Goal: Find specific page/section: Find specific page/section

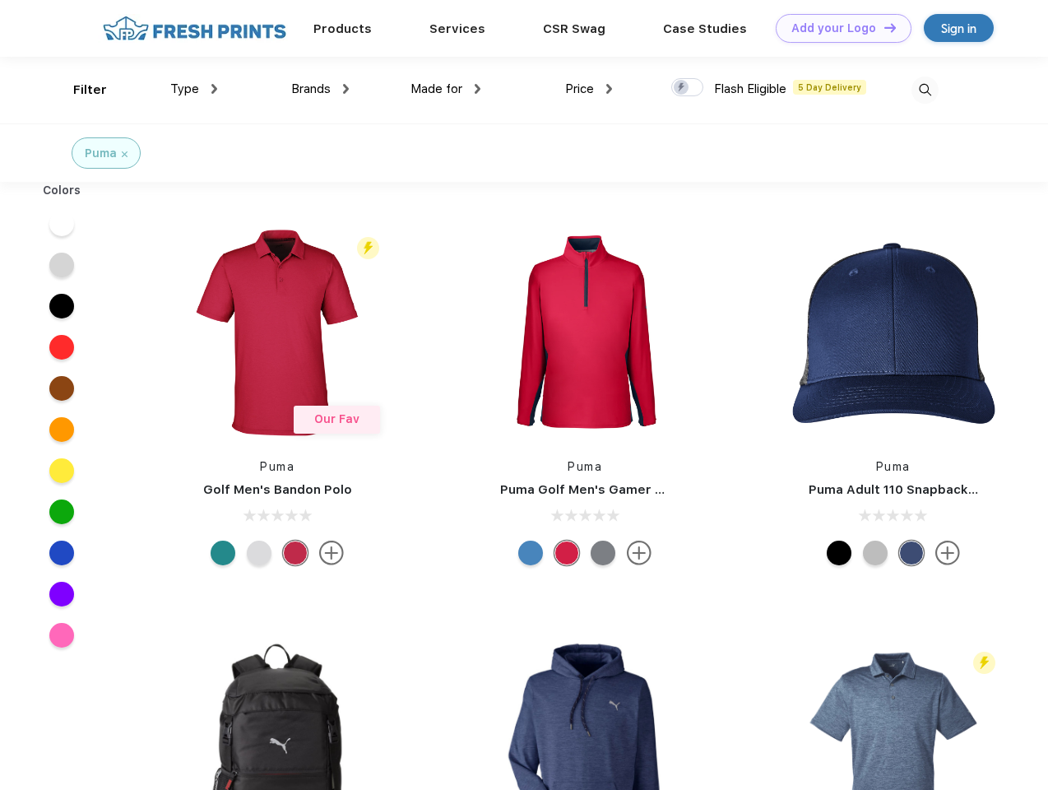
scroll to position [1, 0]
click at [837, 28] on link "Add your Logo Design Tool" at bounding box center [844, 28] width 136 height 29
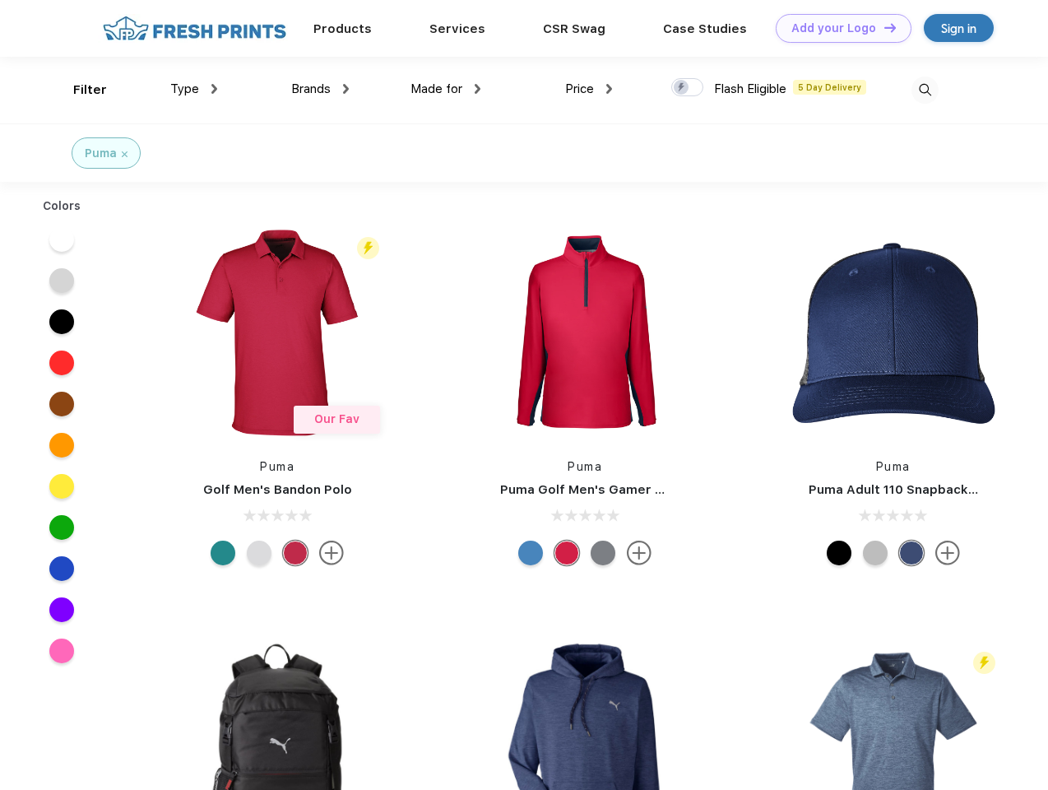
click at [0, 0] on div "Design Tool" at bounding box center [0, 0] width 0 height 0
click at [883, 27] on link "Add your Logo Design Tool" at bounding box center [844, 28] width 136 height 29
click at [79, 90] on div "Filter" at bounding box center [90, 90] width 34 height 19
click at [194, 89] on span "Type" at bounding box center [184, 88] width 29 height 15
click at [320, 89] on span "Brands" at bounding box center [310, 88] width 39 height 15
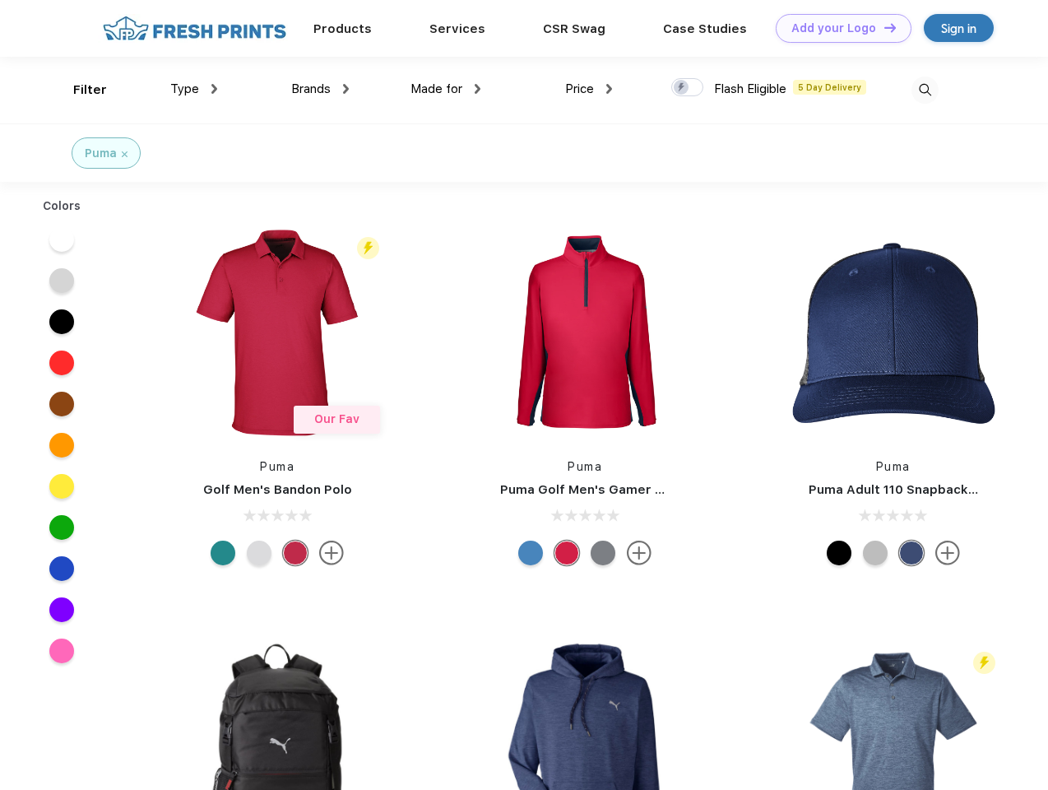
click at [446, 89] on span "Made for" at bounding box center [436, 88] width 52 height 15
click at [589, 89] on span "Price" at bounding box center [579, 88] width 29 height 15
click at [688, 88] on div at bounding box center [687, 87] width 32 height 18
click at [682, 88] on input "checkbox" at bounding box center [676, 82] width 11 height 11
click at [924, 90] on img at bounding box center [924, 89] width 27 height 27
